Goal: Task Accomplishment & Management: Use online tool/utility

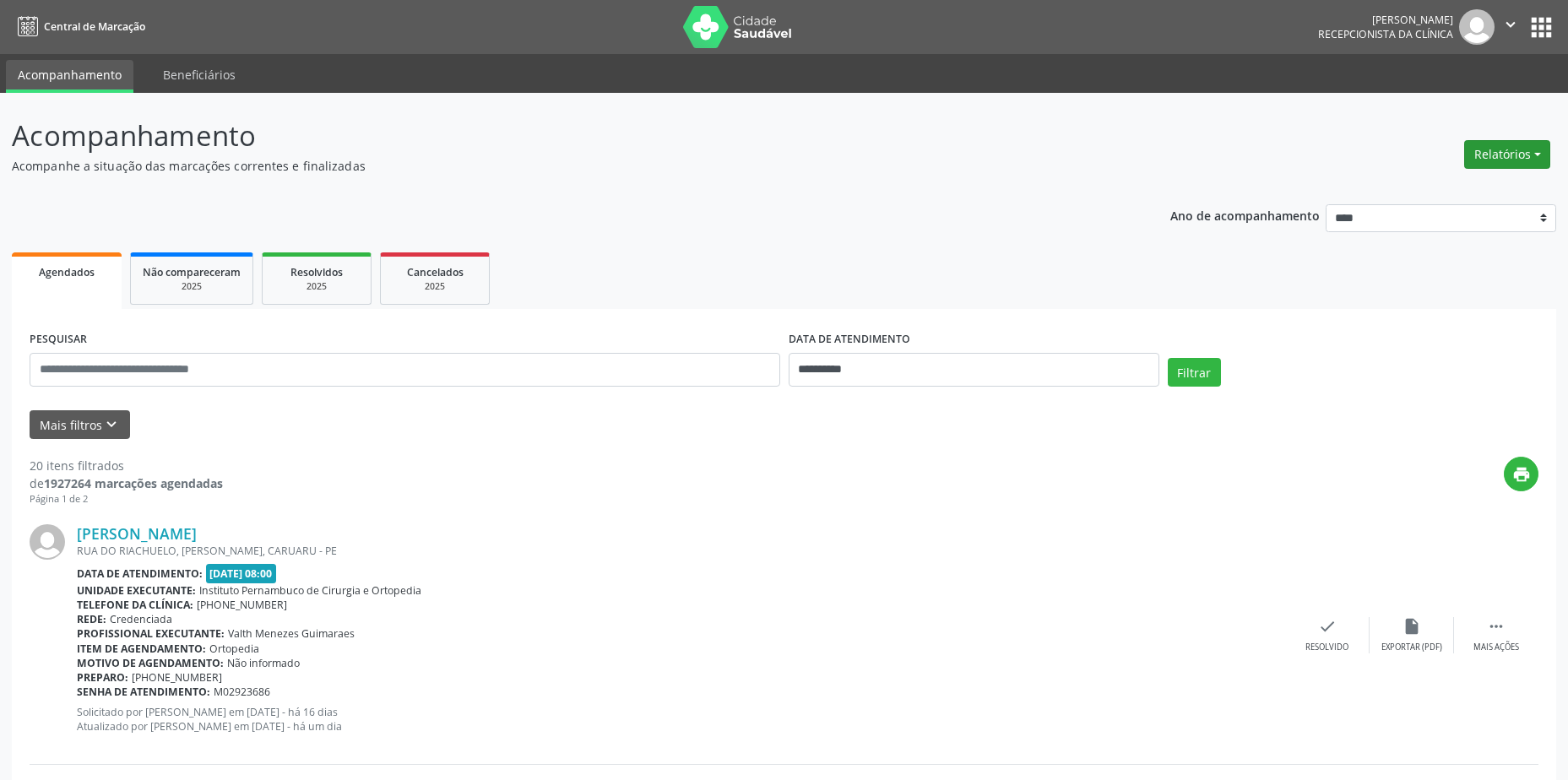
click at [1512, 150] on button "Relatórios" at bounding box center [1507, 154] width 86 height 29
click at [1482, 190] on link "Agendamentos" at bounding box center [1460, 190] width 181 height 23
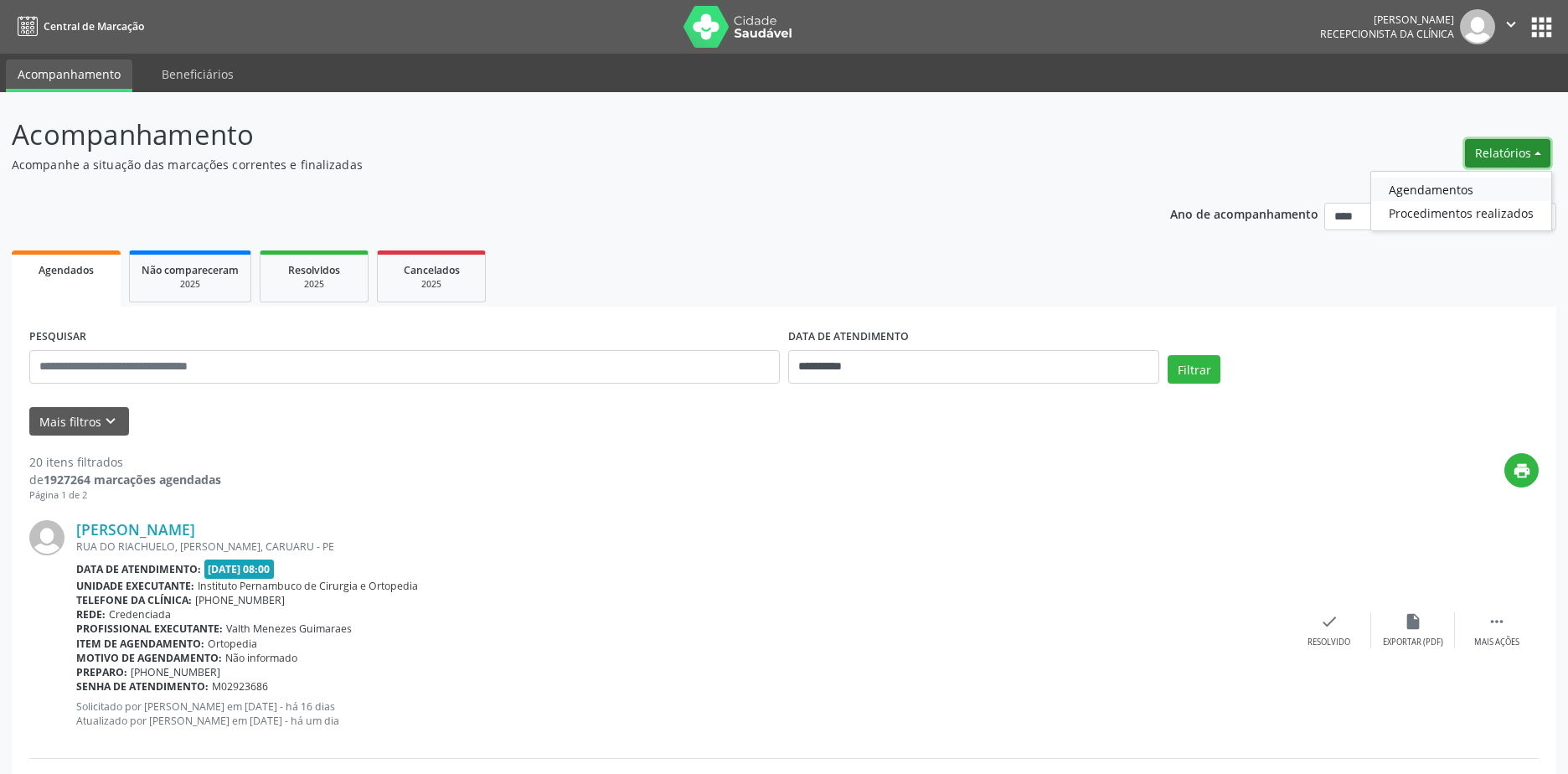
select select "*"
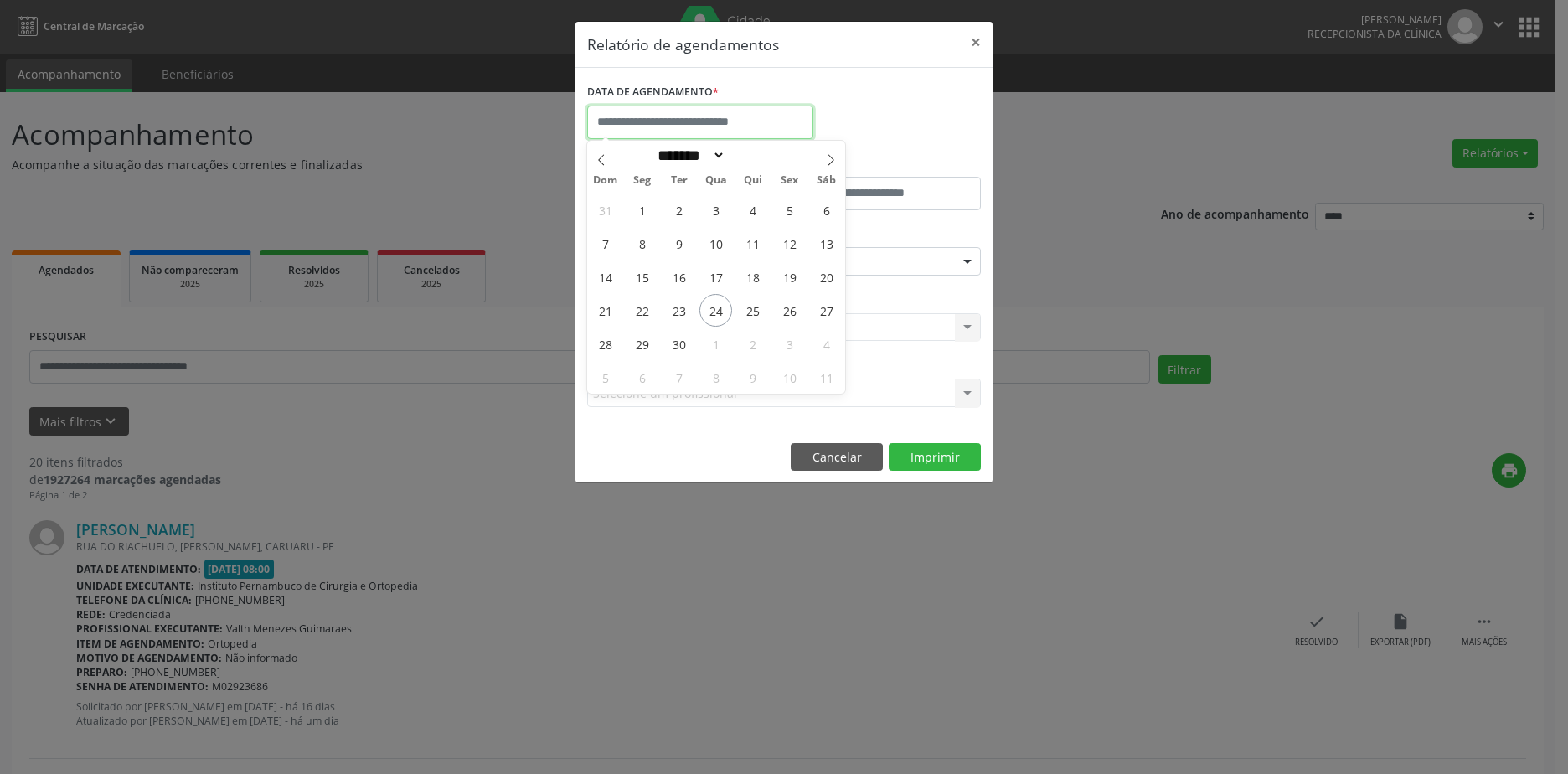
click at [800, 119] on input "text" at bounding box center [701, 122] width 226 height 34
click at [750, 315] on span "25" at bounding box center [752, 310] width 33 height 33
type input "**********"
click at [750, 315] on span "25" at bounding box center [752, 310] width 33 height 33
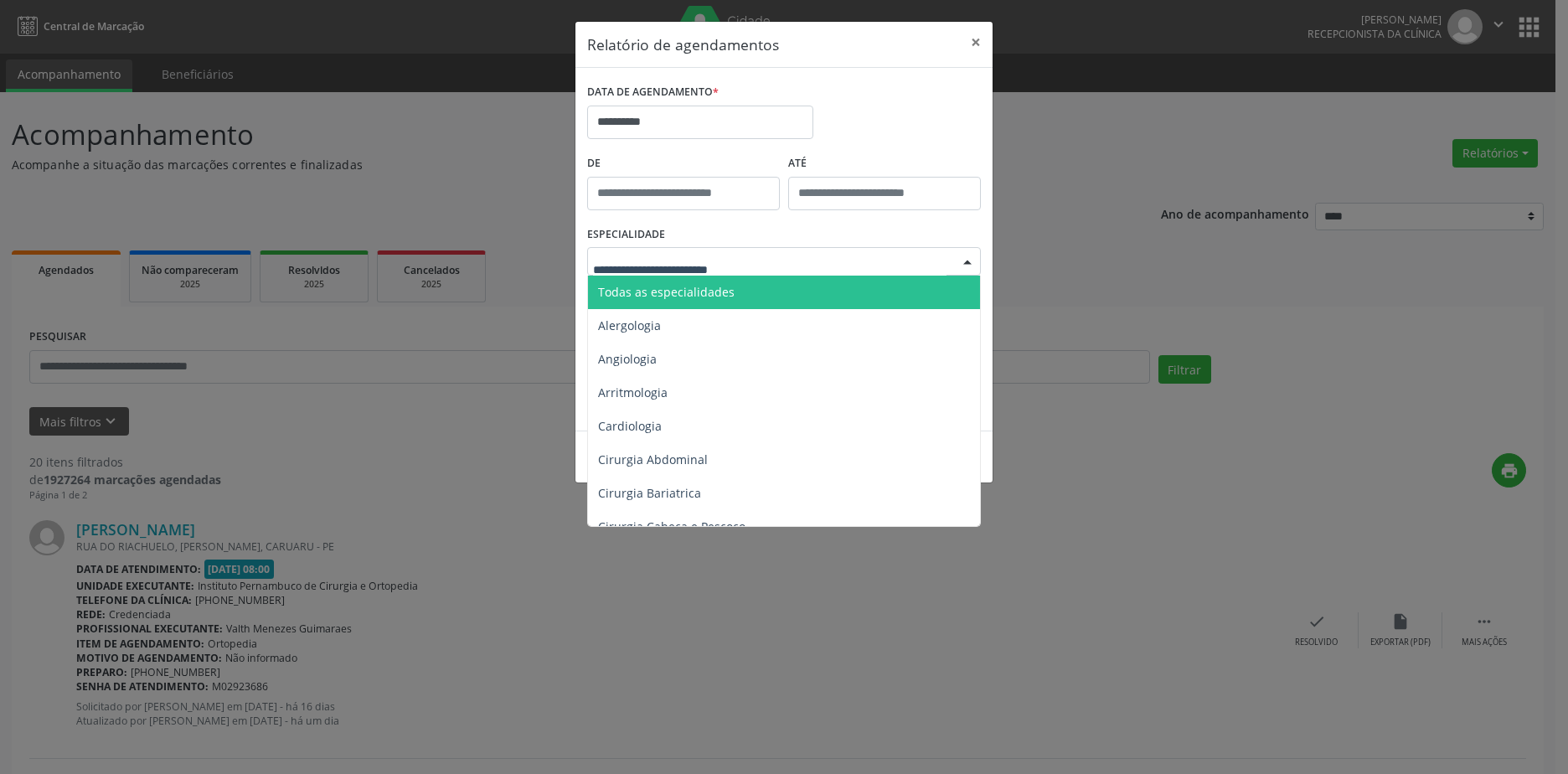
click at [769, 254] on div at bounding box center [784, 261] width 394 height 29
click at [716, 292] on span "Todas as especialidades" at bounding box center [666, 291] width 136 height 16
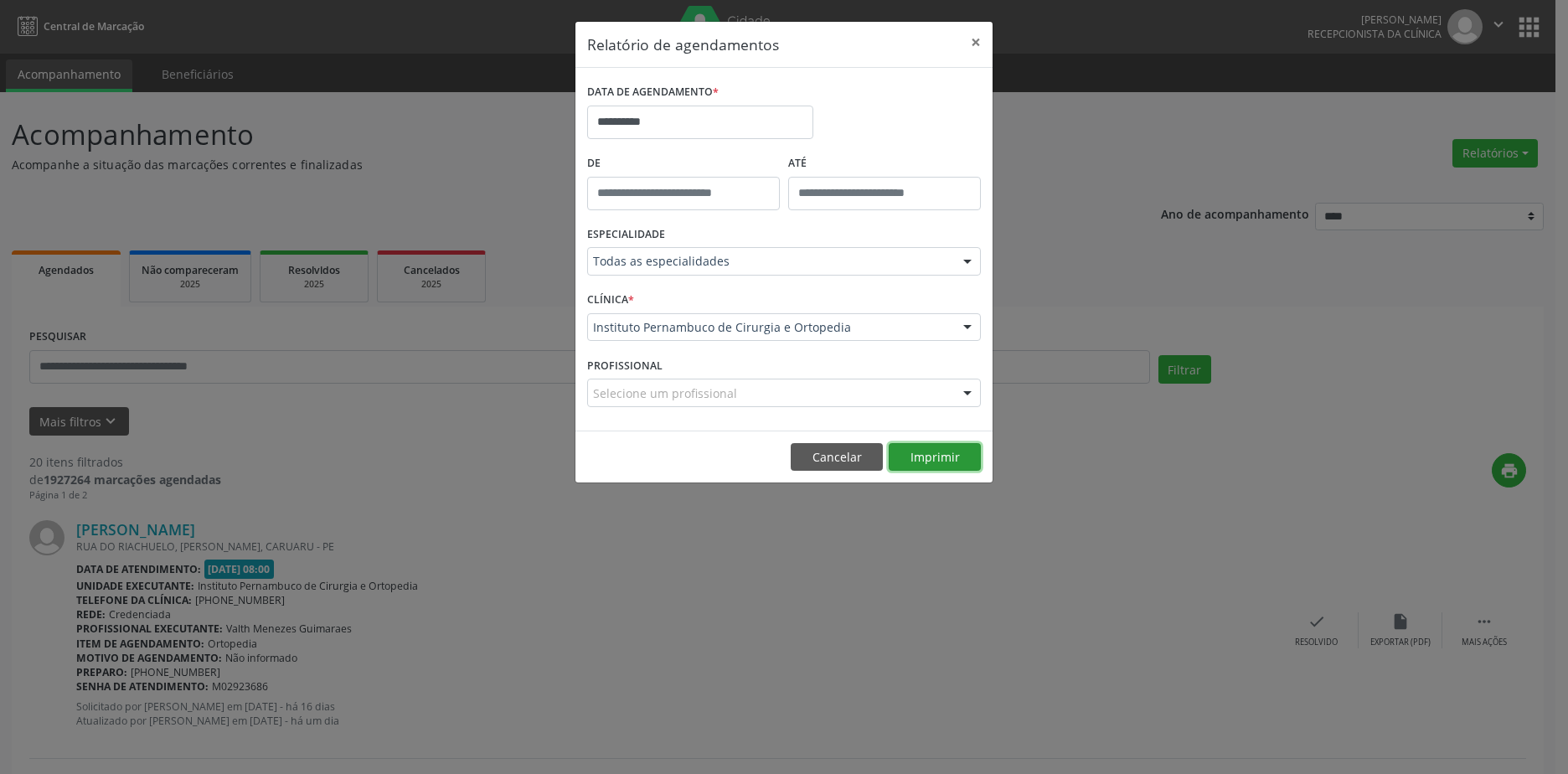
click at [917, 448] on button "Imprimir" at bounding box center [935, 457] width 92 height 29
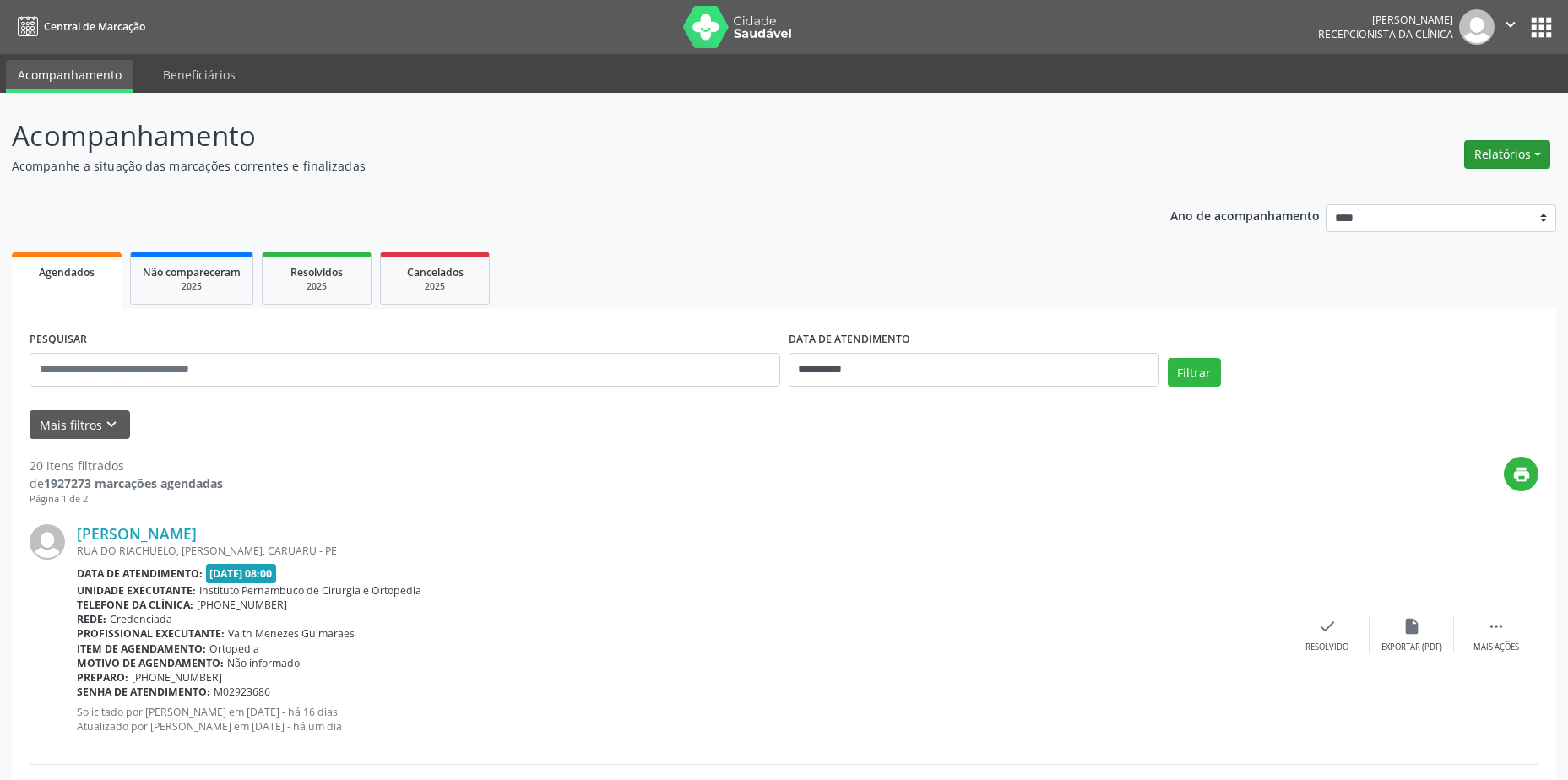
click at [1484, 162] on button "Relatórios" at bounding box center [1507, 154] width 86 height 29
click at [1449, 198] on link "Agendamentos" at bounding box center [1460, 190] width 181 height 23
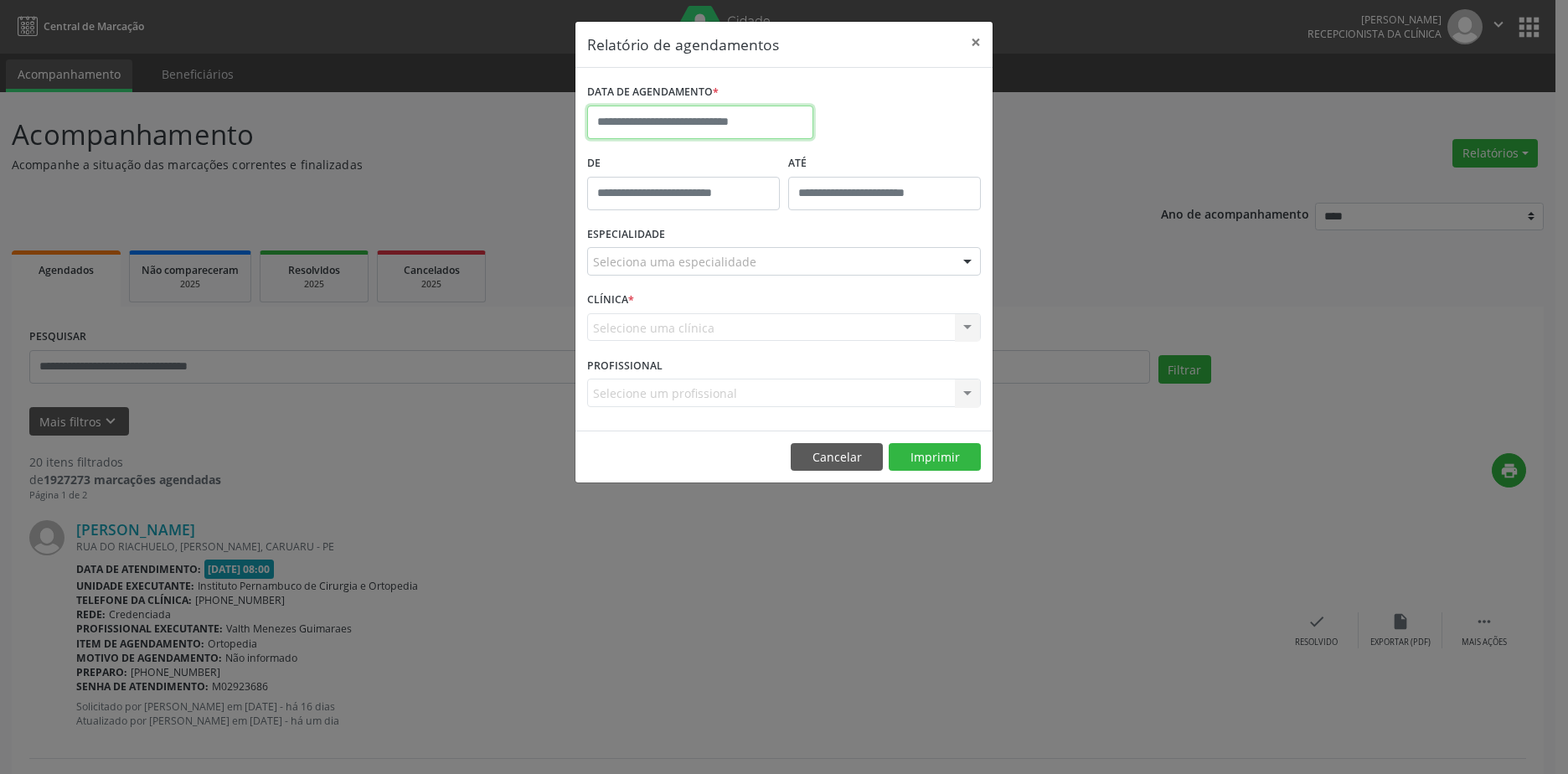
click at [787, 119] on input "text" at bounding box center [701, 122] width 226 height 34
click at [713, 311] on span "24" at bounding box center [715, 310] width 33 height 33
type input "**********"
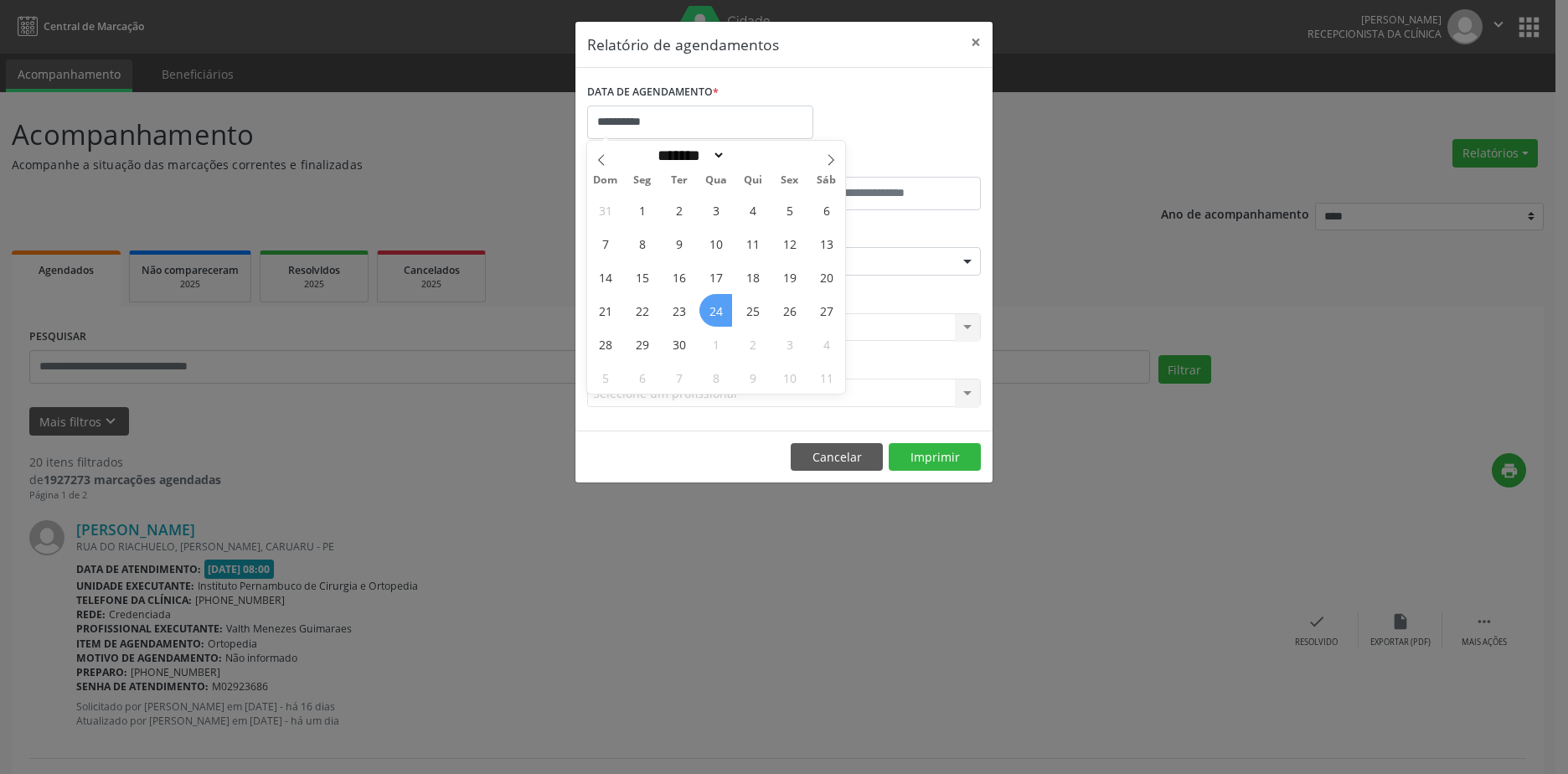
click at [713, 311] on span "24" at bounding box center [715, 310] width 33 height 33
click at [752, 251] on div "Seleciona uma especialidade" at bounding box center [784, 261] width 394 height 29
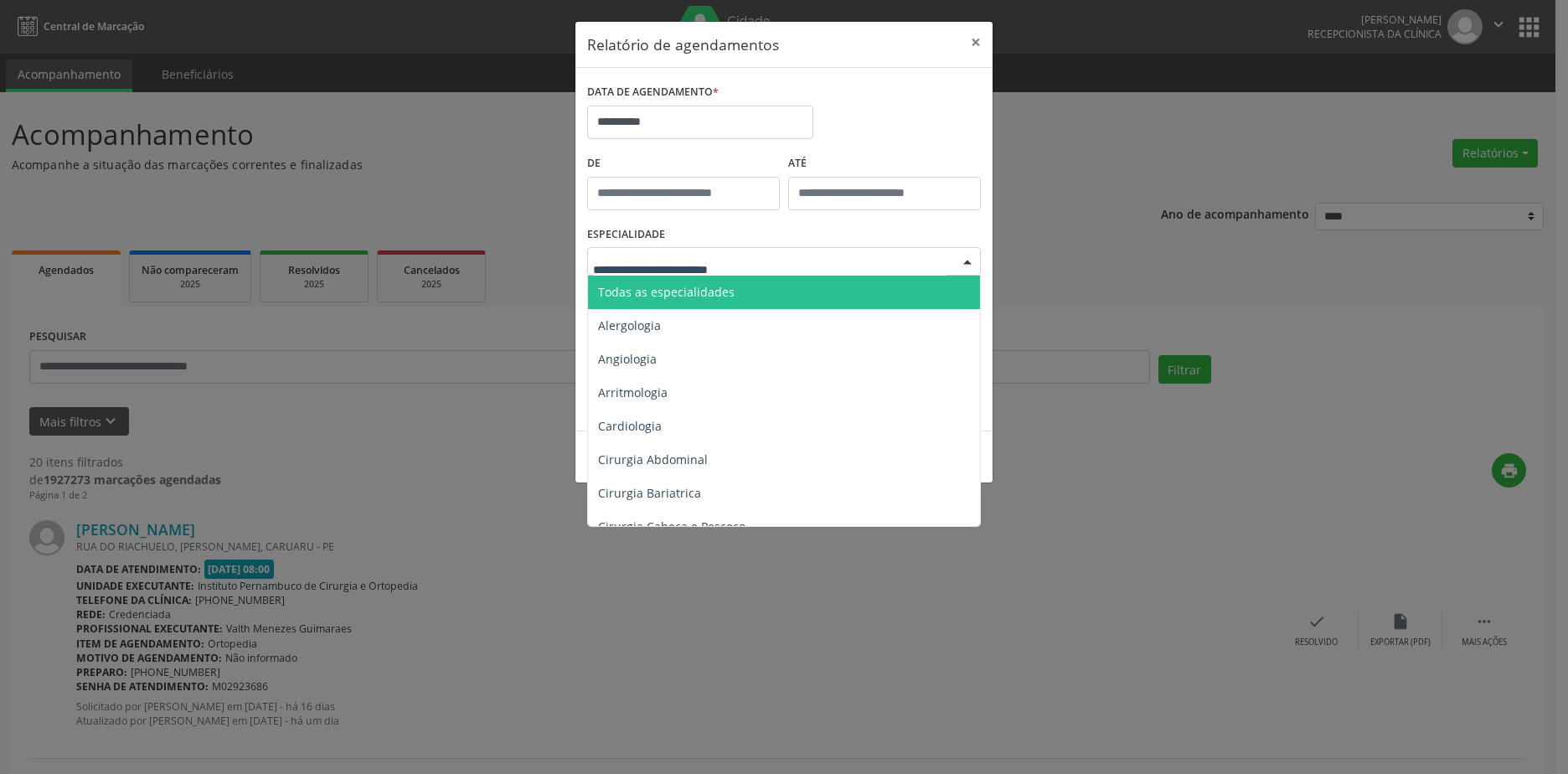
click at [727, 295] on span "Todas as especialidades" at bounding box center [666, 291] width 136 height 16
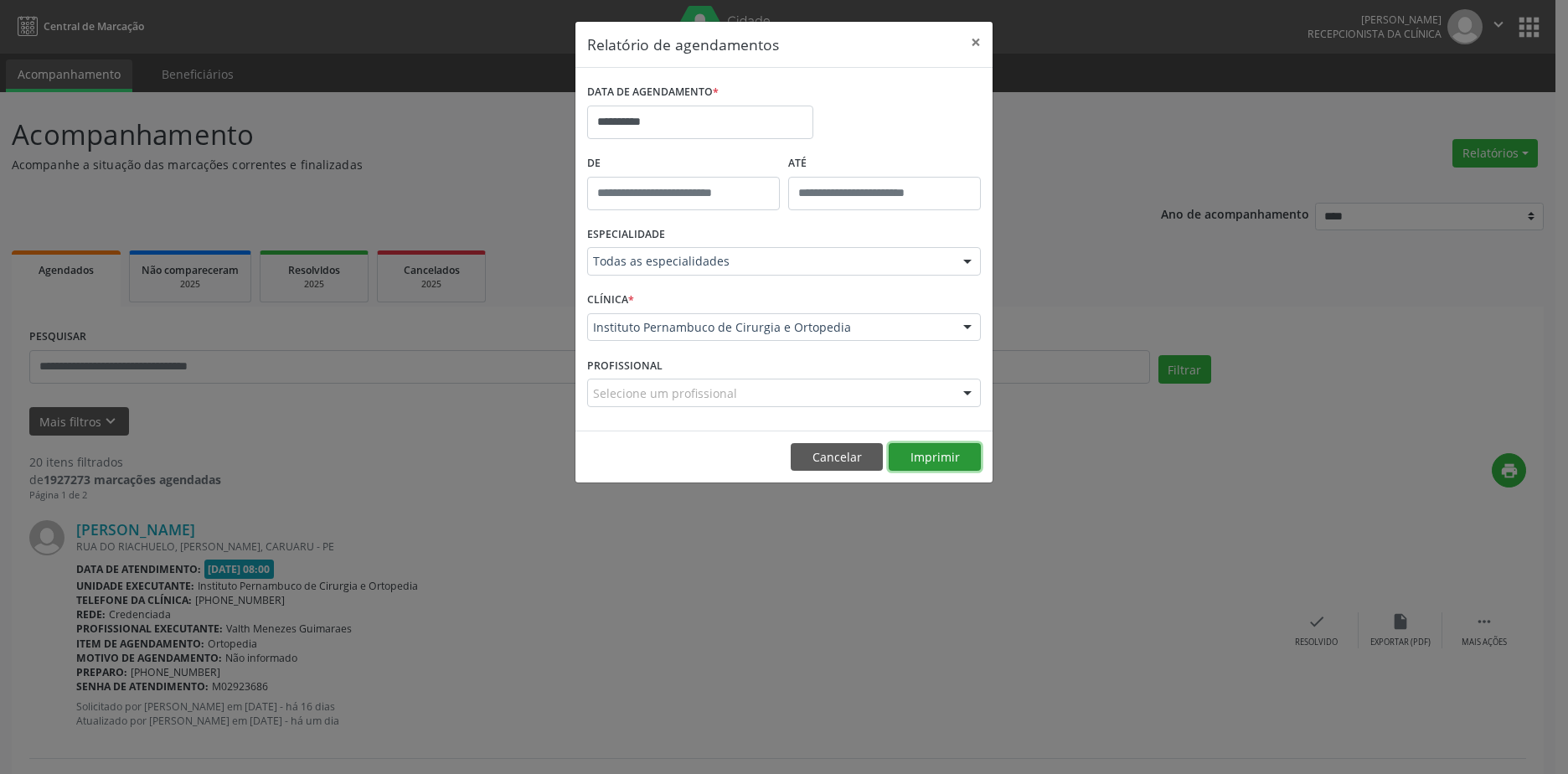
click at [917, 456] on button "Imprimir" at bounding box center [935, 457] width 92 height 29
